Goal: Information Seeking & Learning: Learn about a topic

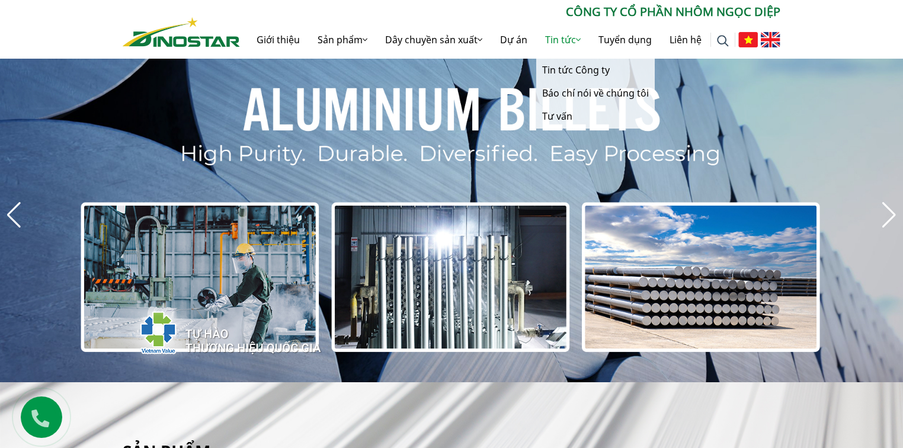
click at [565, 43] on link "Tin tức" at bounding box center [562, 40] width 53 height 38
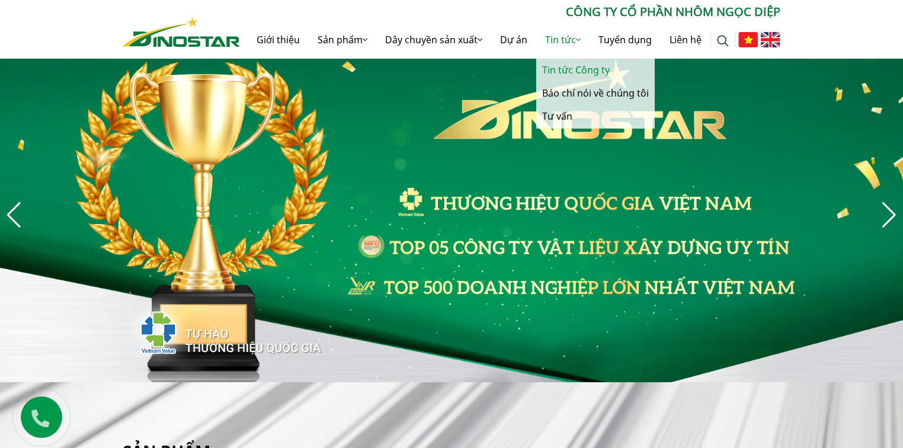
click at [549, 60] on link "Tin tức Công ty" at bounding box center [595, 70] width 119 height 23
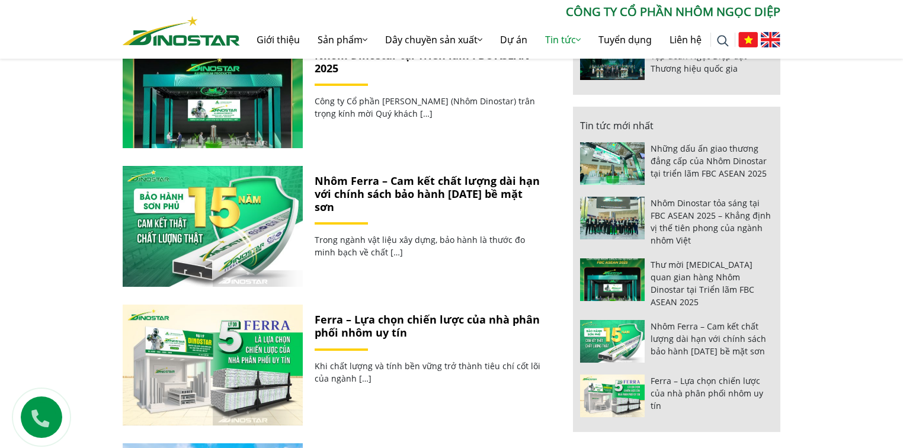
scroll to position [702, 0]
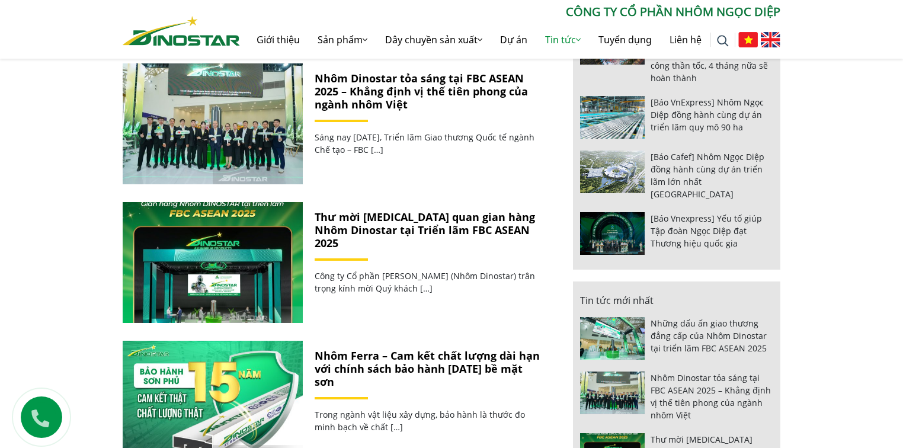
click at [719, 36] on img at bounding box center [723, 41] width 12 height 12
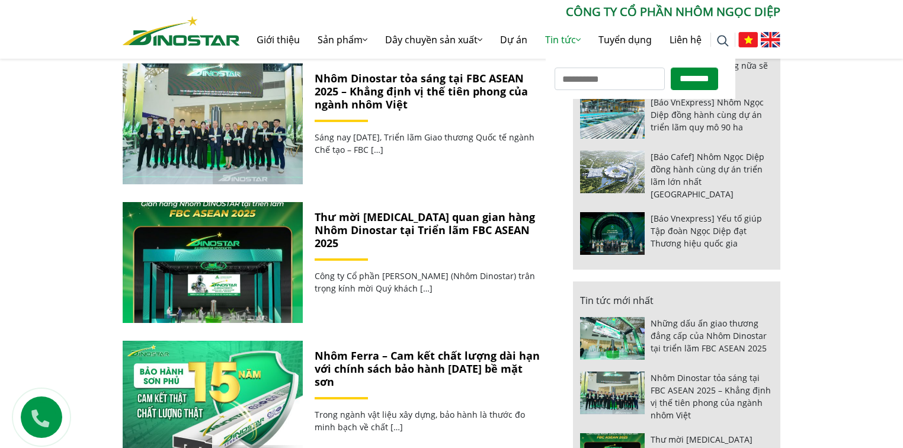
click at [638, 68] on input "Tìm kiếm cho:" at bounding box center [610, 79] width 110 height 23
type input "*********"
click at [671, 68] on input "********" at bounding box center [694, 79] width 47 height 23
click at [714, 74] on input "********" at bounding box center [694, 79] width 47 height 23
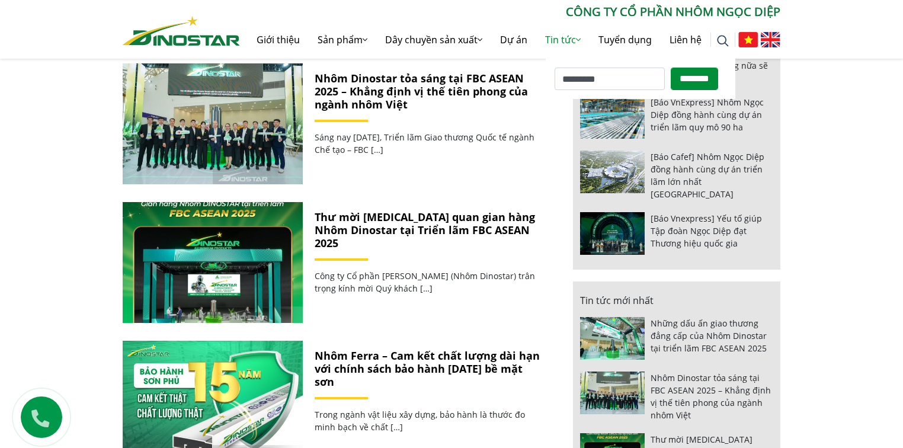
click at [708, 80] on input "********" at bounding box center [694, 79] width 47 height 23
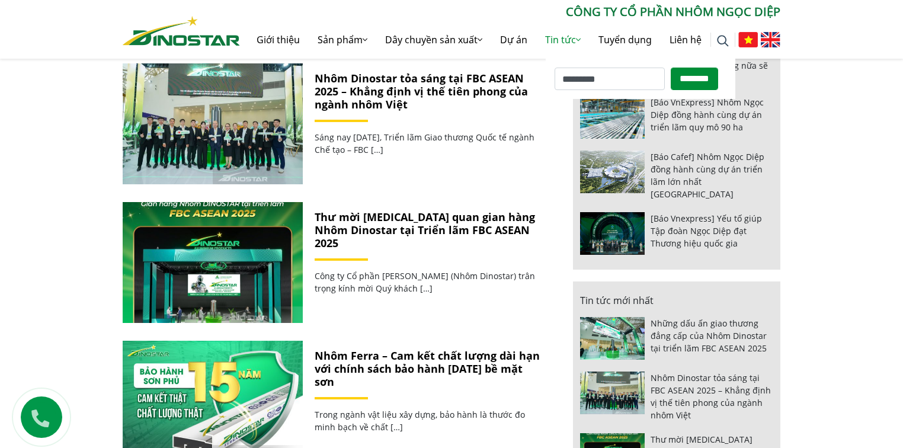
click at [671, 68] on input "********" at bounding box center [694, 79] width 47 height 23
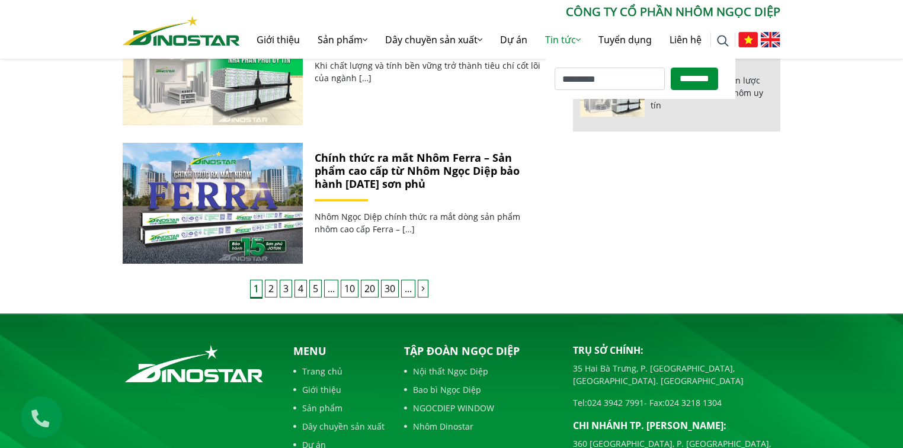
scroll to position [1223, 0]
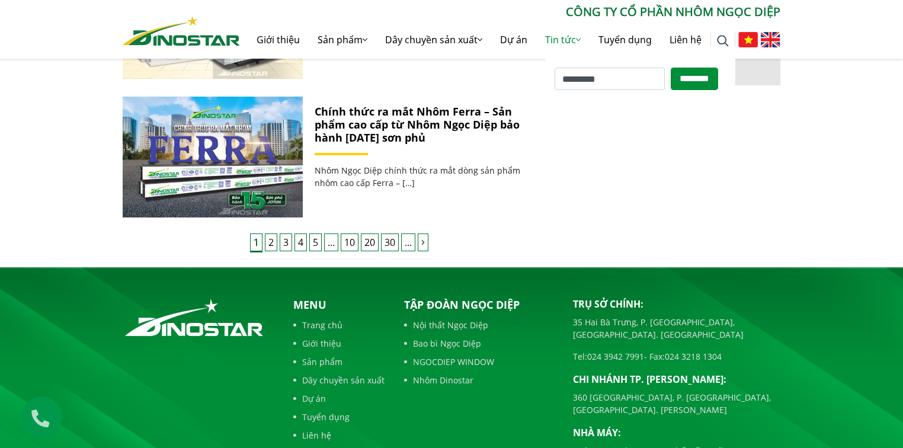
click at [272, 246] on link "2" at bounding box center [271, 243] width 12 height 18
click at [287, 244] on link "3" at bounding box center [286, 243] width 12 height 18
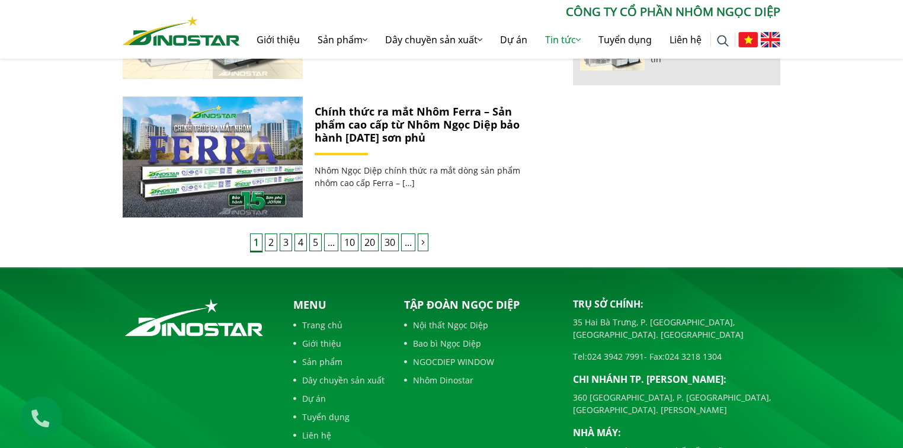
click at [302, 246] on link "4" at bounding box center [301, 243] width 12 height 18
click at [270, 247] on link "2" at bounding box center [271, 243] width 12 height 18
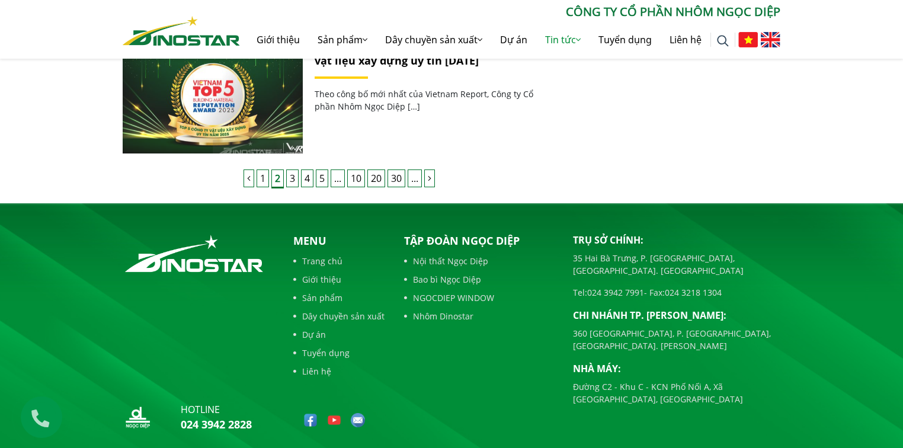
scroll to position [1271, 0]
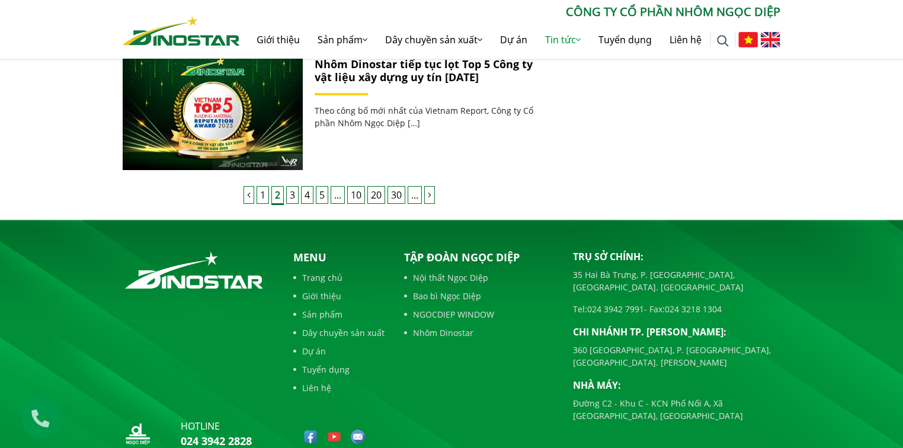
click at [302, 194] on link "4" at bounding box center [307, 195] width 12 height 18
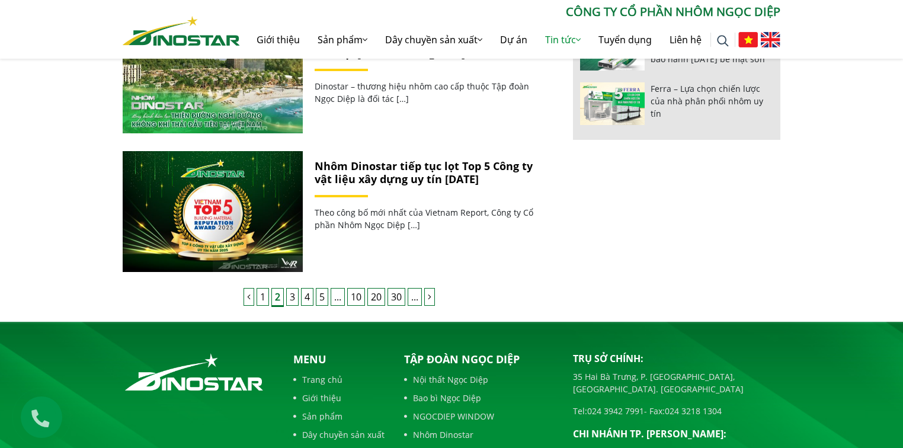
scroll to position [1129, 0]
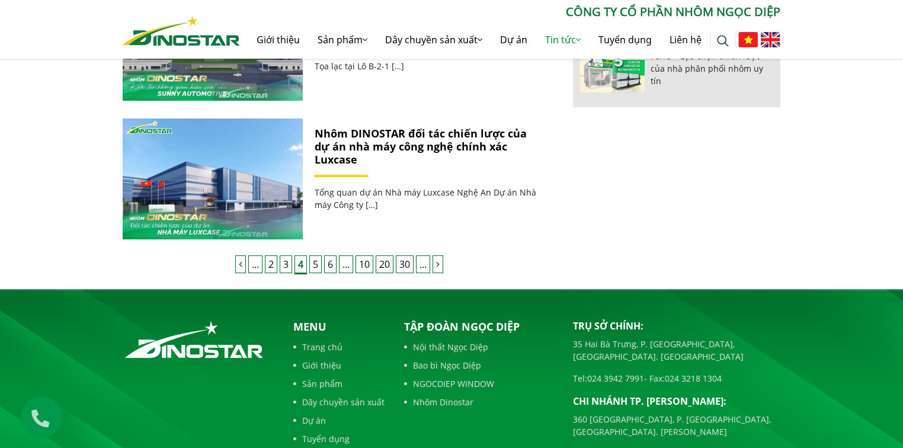
scroll to position [1176, 0]
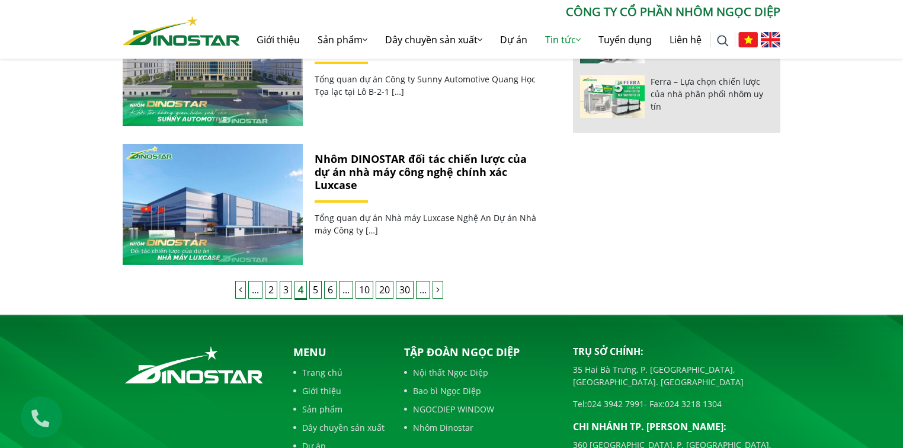
click at [318, 289] on link "5" at bounding box center [315, 290] width 12 height 18
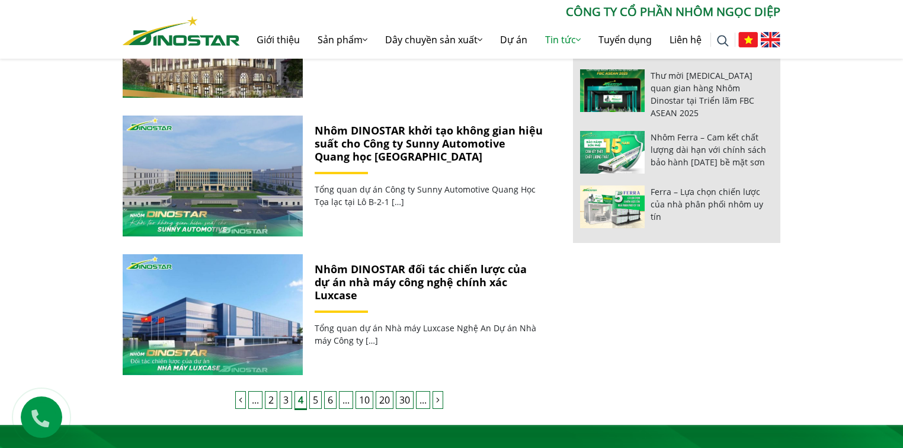
scroll to position [1034, 0]
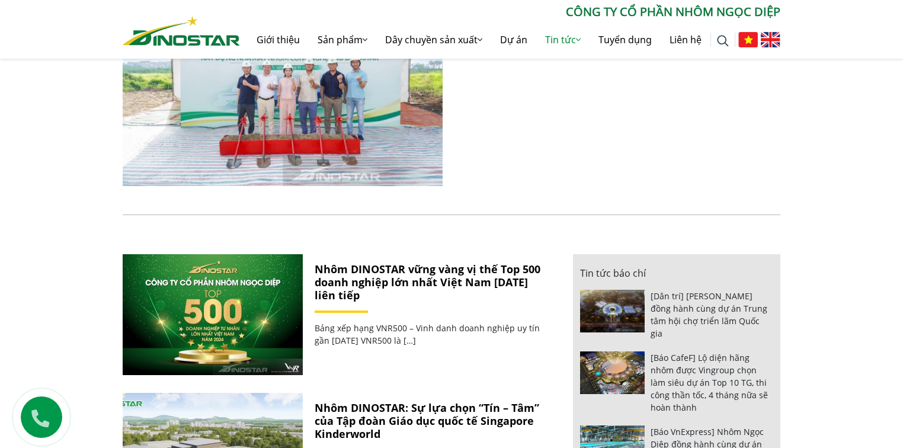
scroll to position [474, 0]
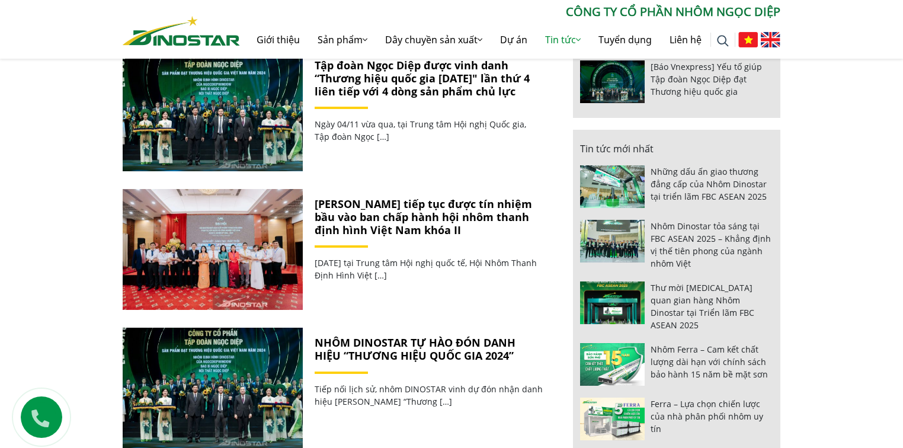
click at [40, 282] on div "Nhôm DINOSTAR vững vàng vị thế Top 500 doanh nghiệp lớn nhất Việt Nam [DATE] li…" at bounding box center [451, 205] width 903 height 864
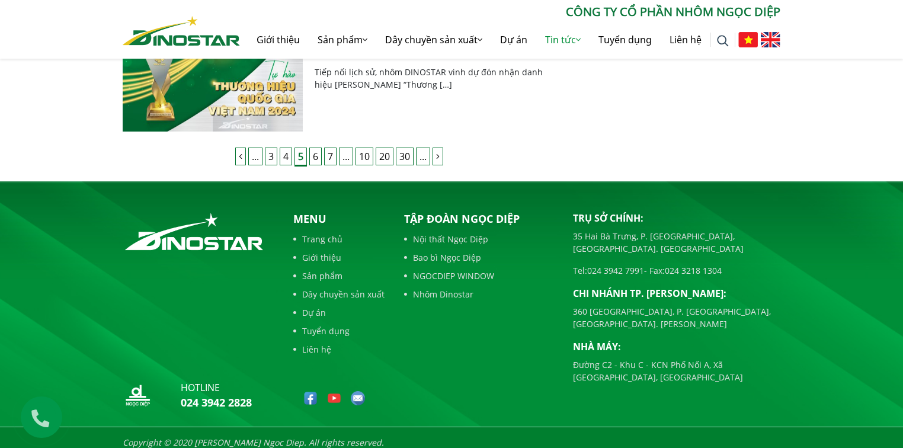
scroll to position [1081, 0]
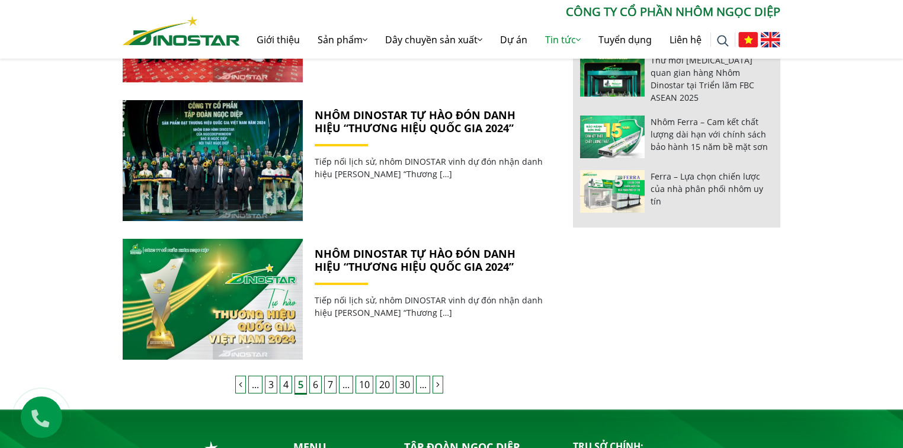
click at [311, 388] on link "6" at bounding box center [315, 385] width 12 height 18
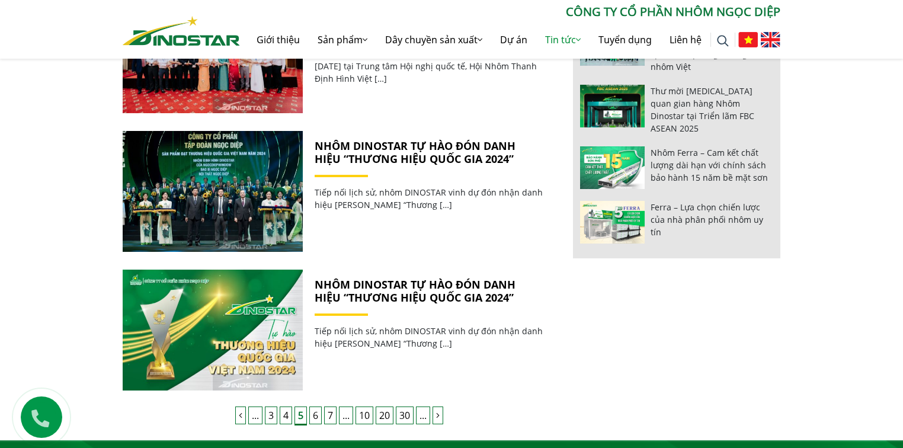
scroll to position [1034, 0]
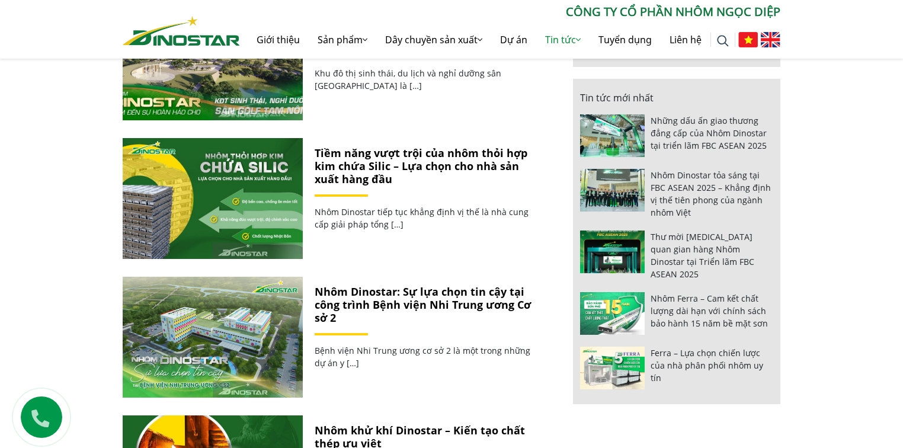
scroll to position [901, 0]
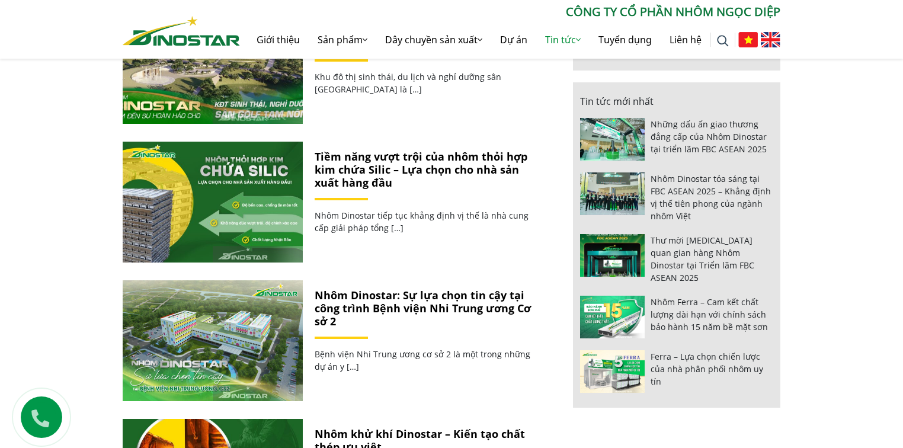
click at [366, 177] on link "Tiềm năng vượt trội của nhôm thỏi hợp kim chứa Silic – Lựa chọn cho nhà sản xuấ…" at bounding box center [421, 169] width 213 height 40
click at [376, 164] on link "Tiềm năng vượt trội của nhôm thỏi hợp kim chứa Silic – Lựa chọn cho nhà sản xuấ…" at bounding box center [421, 169] width 213 height 40
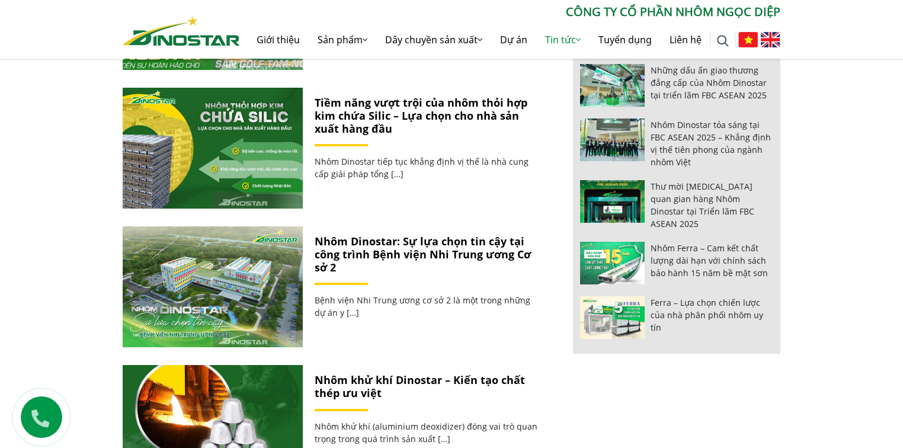
scroll to position [1091, 0]
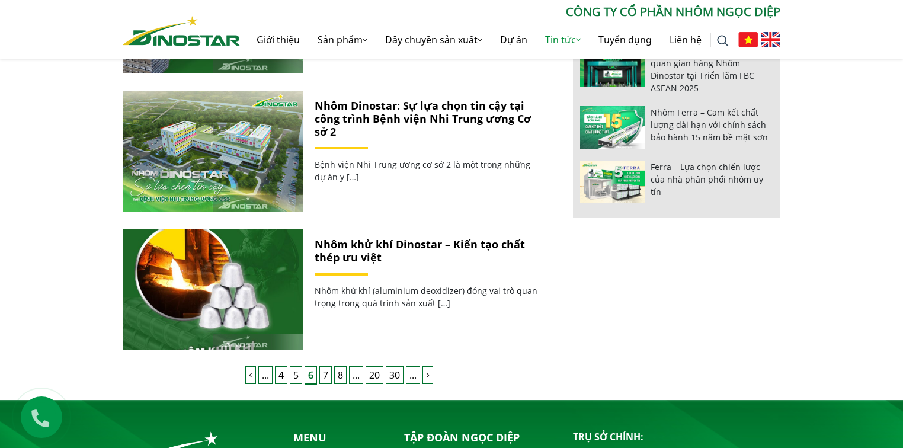
click at [322, 375] on link "7" at bounding box center [326, 375] width 12 height 18
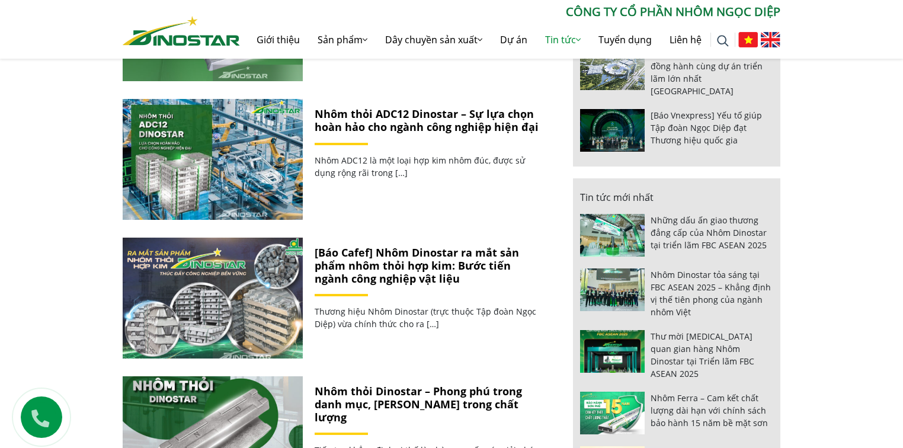
scroll to position [759, 0]
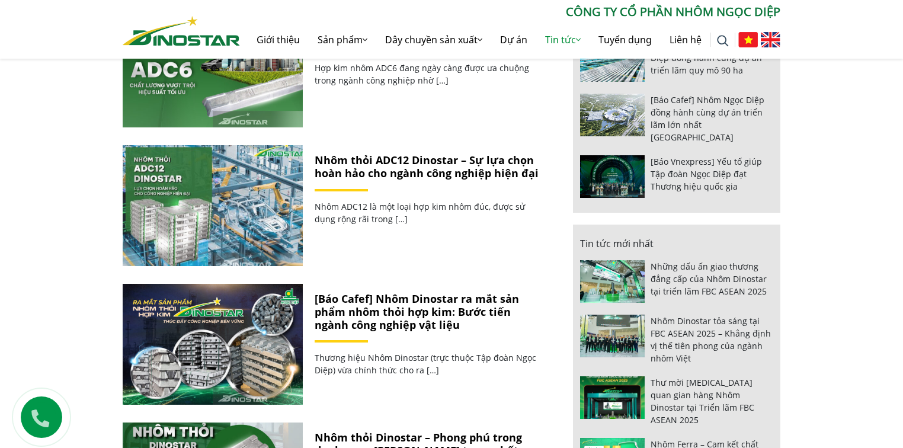
click at [223, 228] on img at bounding box center [212, 205] width 193 height 129
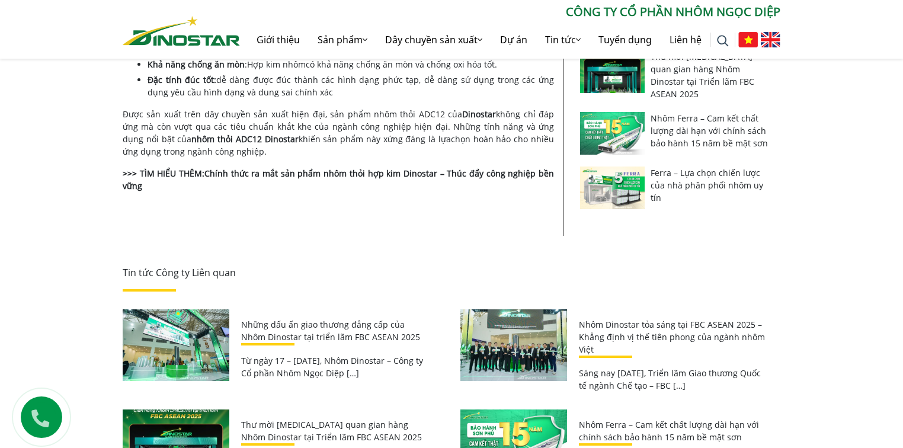
scroll to position [664, 0]
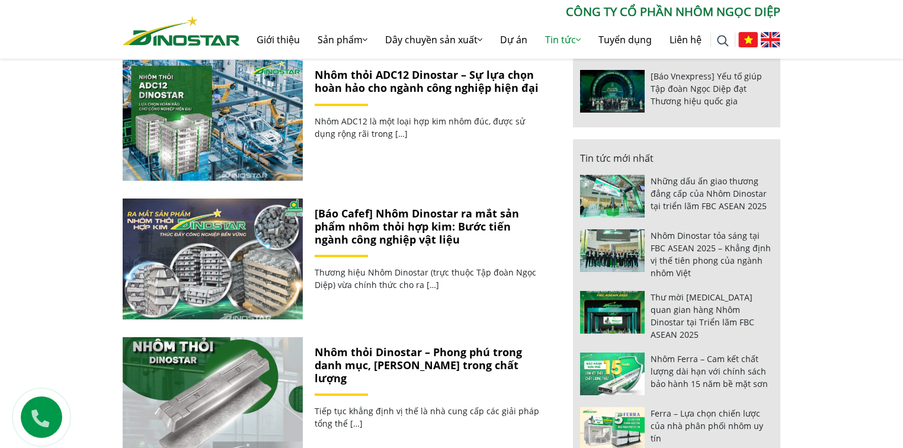
scroll to position [854, 0]
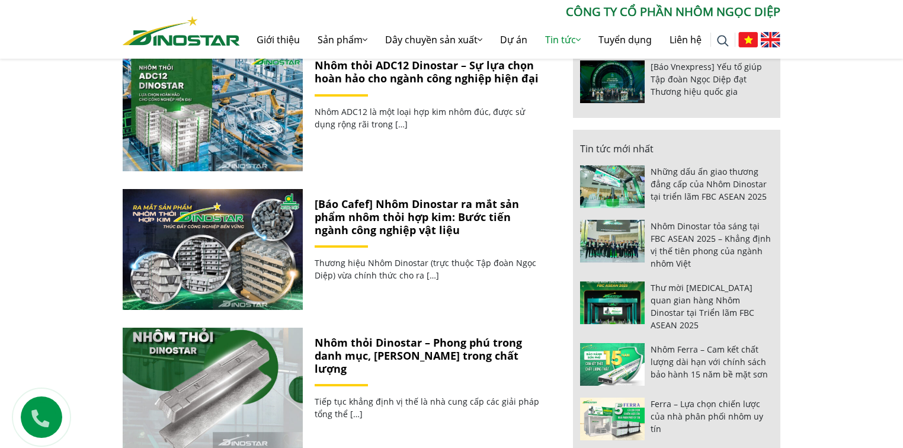
click at [373, 209] on link "[Báo Cafef] Nhôm Dinostar ra mắt sản phẩm nhôm thỏi hợp kim: Bước tiến ngành cô…" at bounding box center [417, 217] width 205 height 40
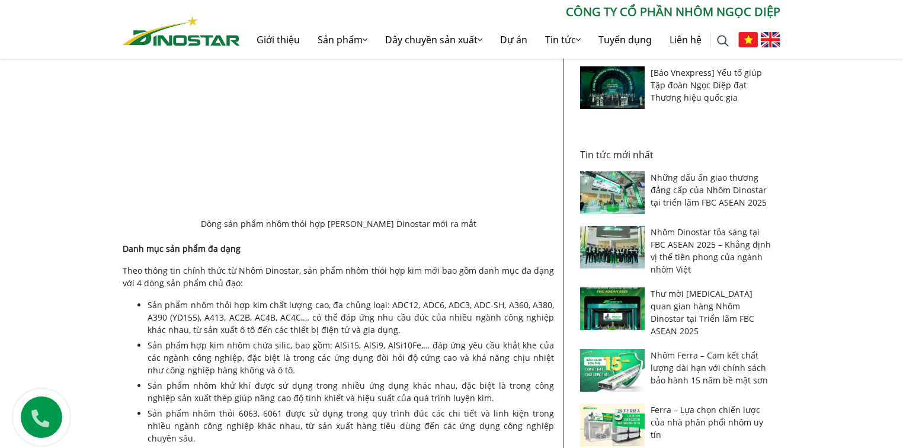
scroll to position [522, 0]
drag, startPoint x: 290, startPoint y: 190, endPoint x: 213, endPoint y: 164, distance: 80.6
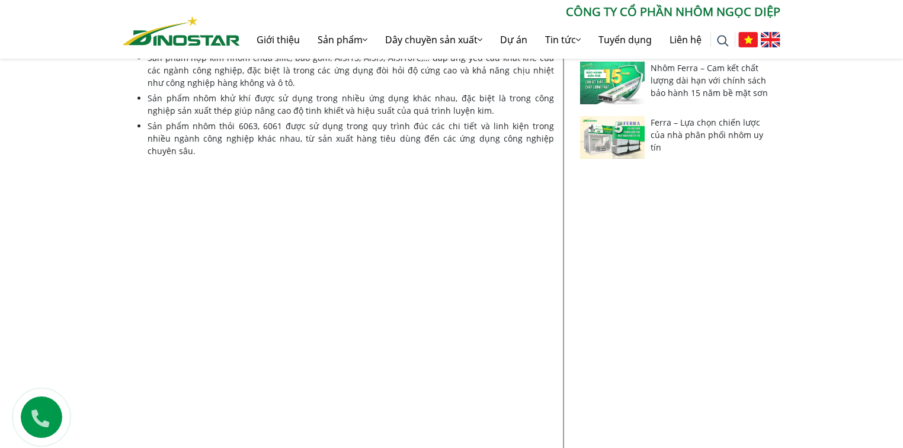
drag, startPoint x: 12, startPoint y: 4, endPoint x: 299, endPoint y: 205, distance: 349.8
click at [299, 205] on img at bounding box center [339, 310] width 432 height 287
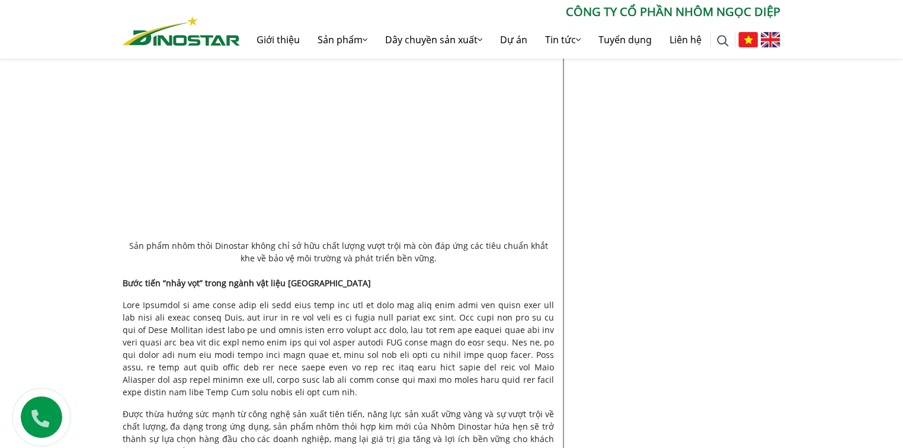
scroll to position [1710, 0]
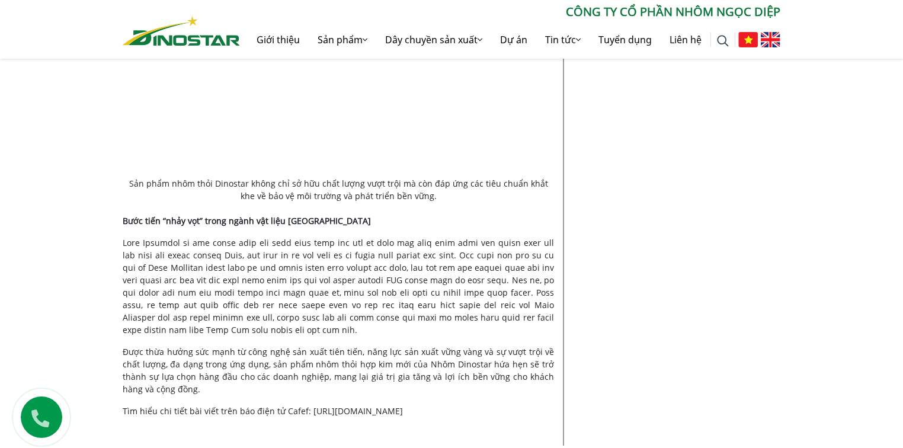
click at [245, 76] on img at bounding box center [339, 19] width 432 height 302
click at [251, 85] on img at bounding box center [339, 19] width 432 height 302
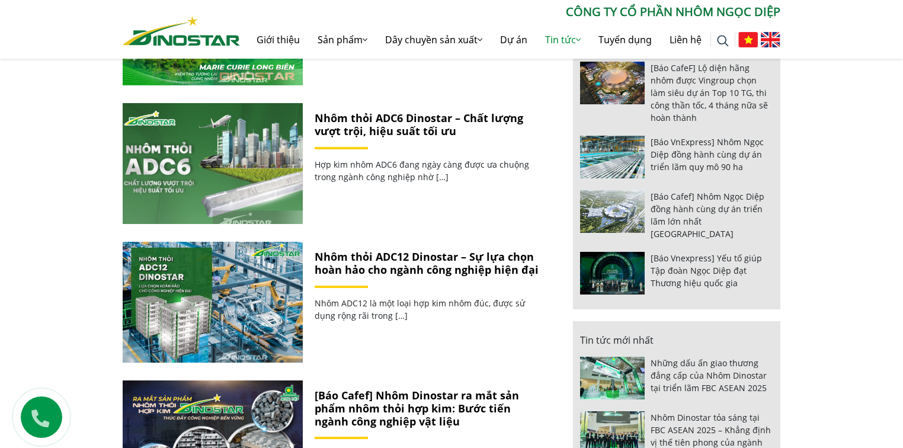
scroll to position [616, 0]
